Goal: Task Accomplishment & Management: Manage account settings

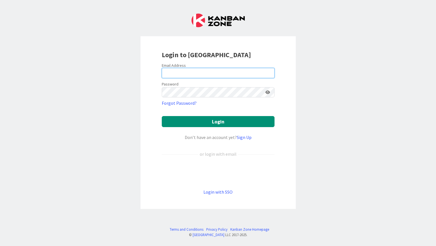
click at [176, 71] on input "email" at bounding box center [218, 73] width 113 height 10
type input "[EMAIL_ADDRESS][PERSON_NAME][DOMAIN_NAME]"
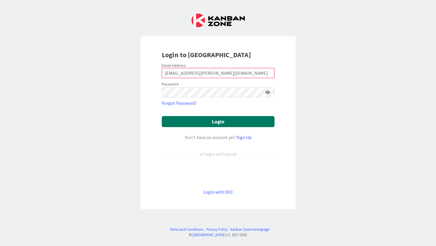
click at [228, 123] on button "Login" at bounding box center [218, 121] width 113 height 11
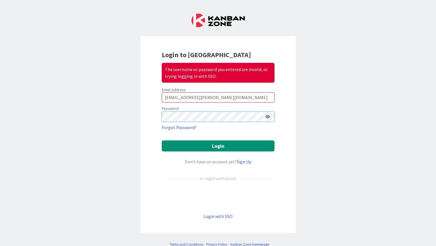
click at [144, 118] on div "Login to Kanban Zone The username or password you entered are invalid, or tryin…" at bounding box center [218, 134] width 155 height 197
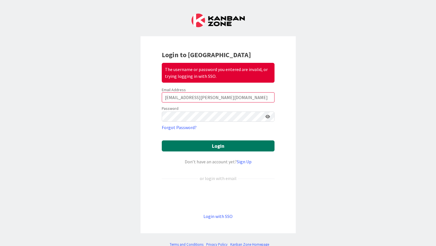
click at [217, 148] on button "Login" at bounding box center [218, 146] width 113 height 11
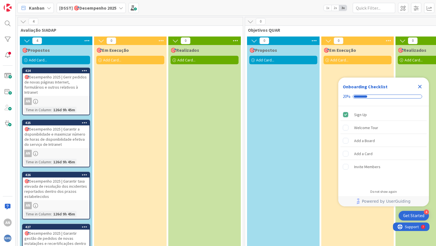
click at [420, 88] on icon "Close Checklist" at bounding box center [420, 87] width 4 height 4
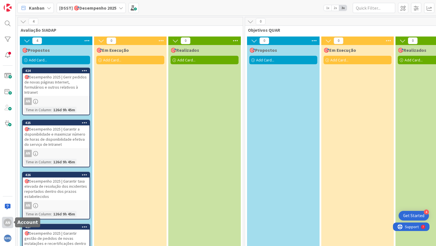
click at [7, 224] on div "AN" at bounding box center [8, 223] width 8 height 8
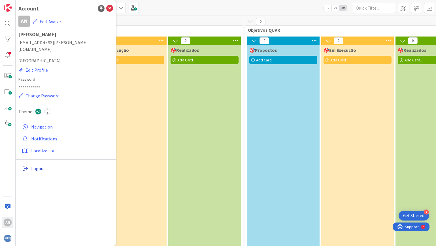
click at [41, 165] on span "Logout" at bounding box center [71, 168] width 80 height 7
